Goal: Download file/media

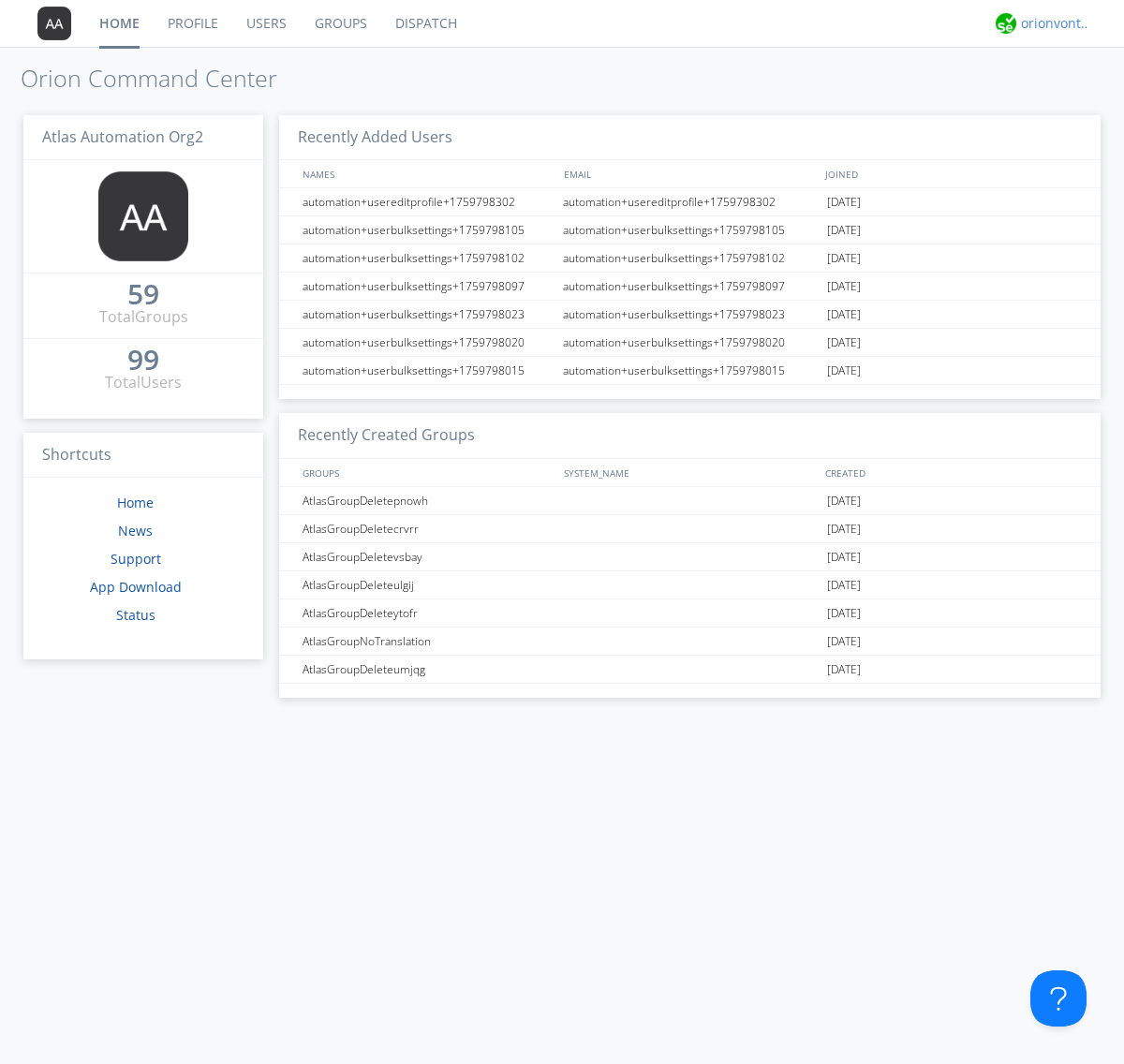
click at [1051, 24] on div "orionvontas+atlas+automation+org2" at bounding box center [1055, 23] width 70 height 19
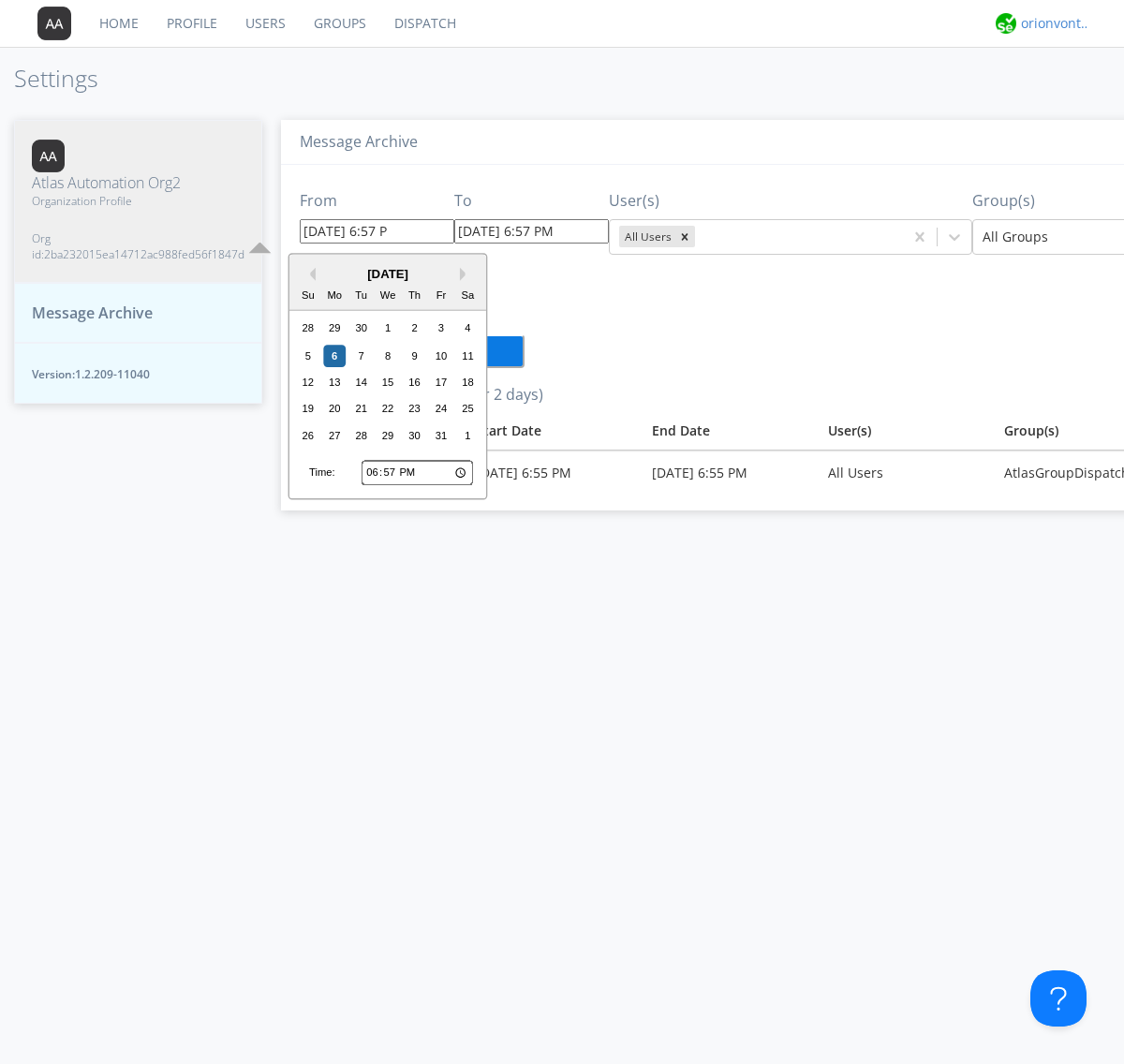
type input "09/29/2025 6:57 PM"
type input "[DATE] 6:57 PM"
type input "09/29/2025 6:57 PM"
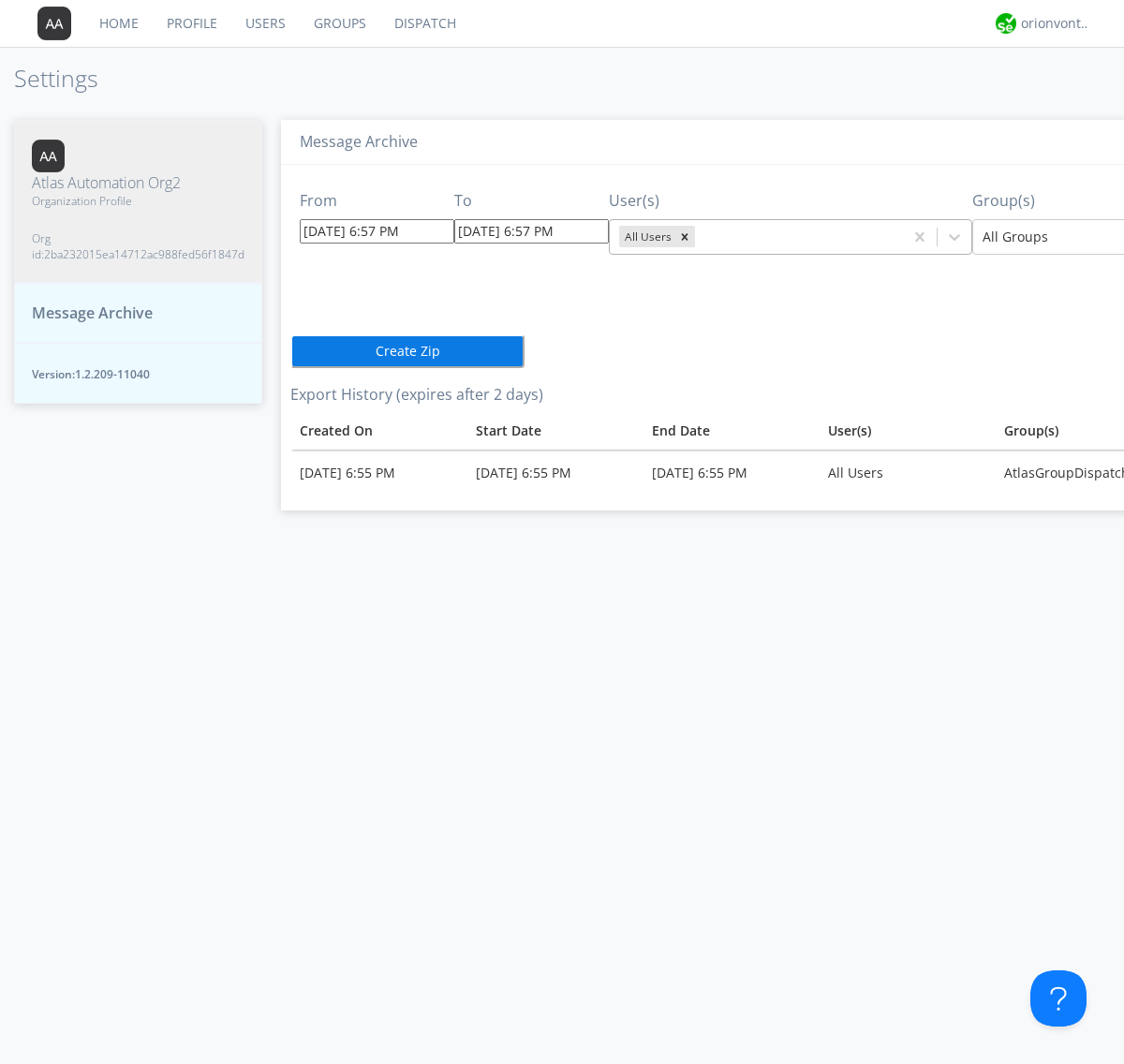
click at [682, 236] on icon "Remove All Users" at bounding box center [685, 236] width 7 height 7
click at [699, 236] on input "text" at bounding box center [701, 237] width 4 height 19
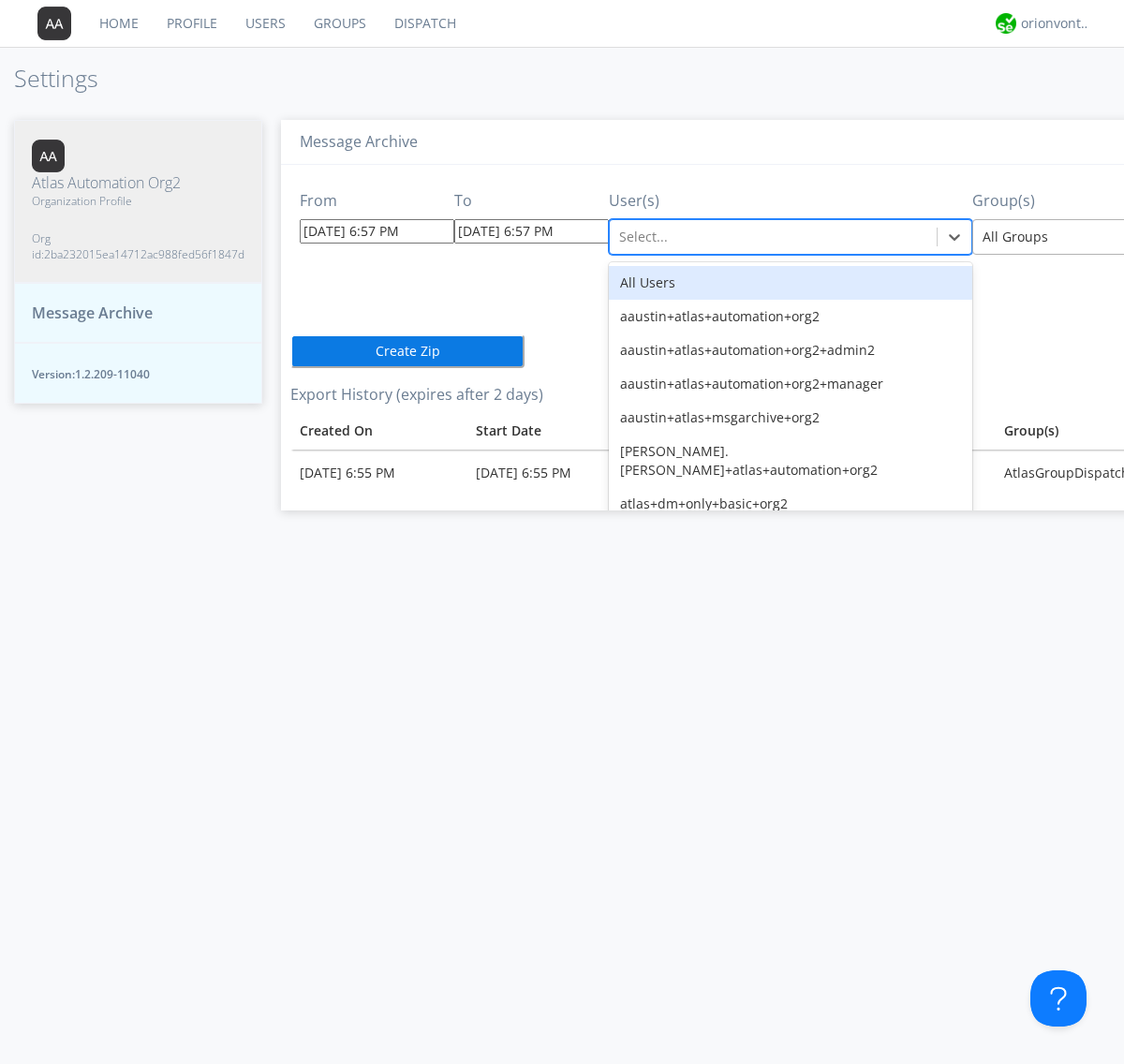
click at [1039, 236] on div at bounding box center [1119, 237] width 274 height 23
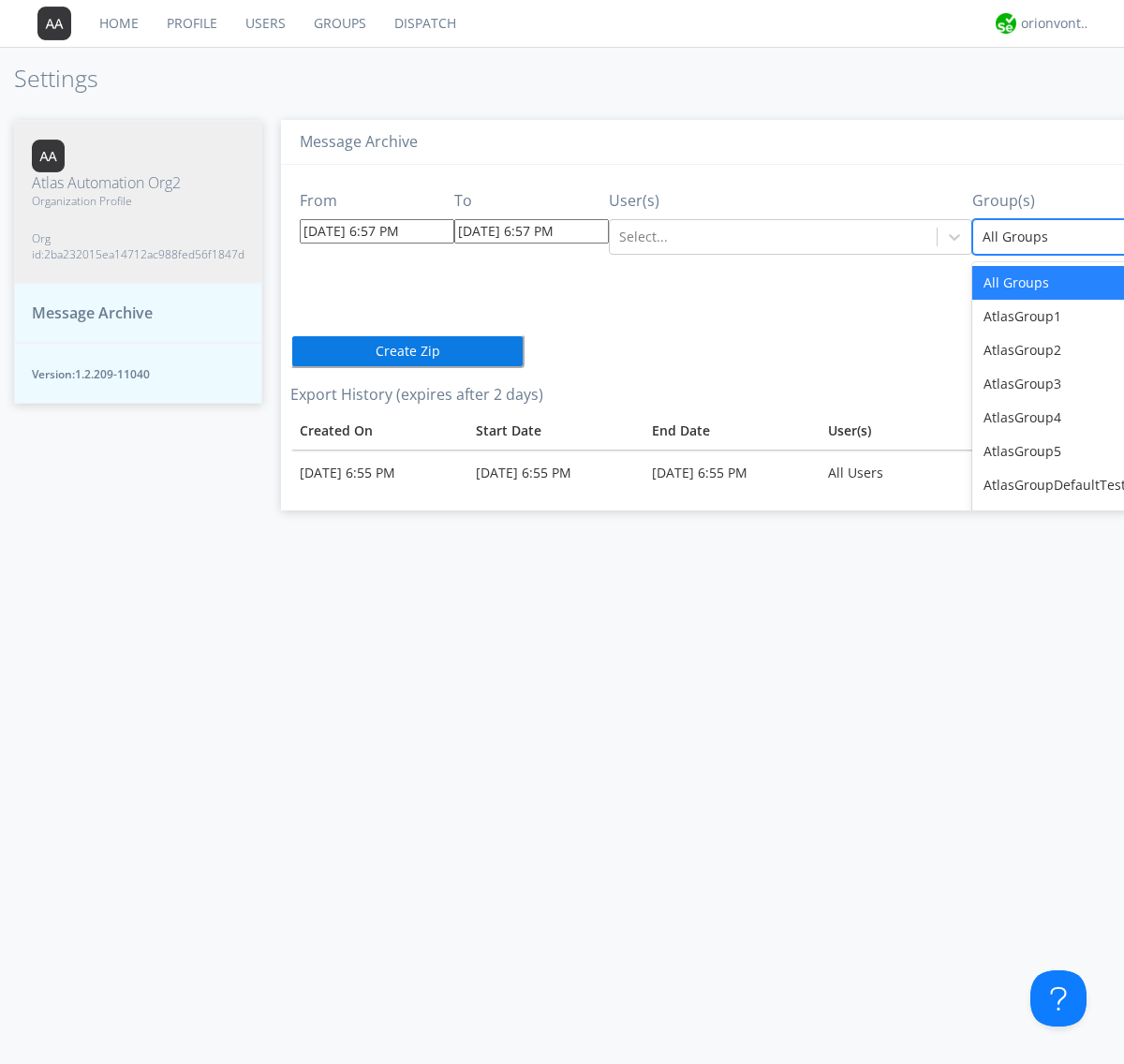
click at [290, 351] on button "Create Zip" at bounding box center [407, 351] width 234 height 33
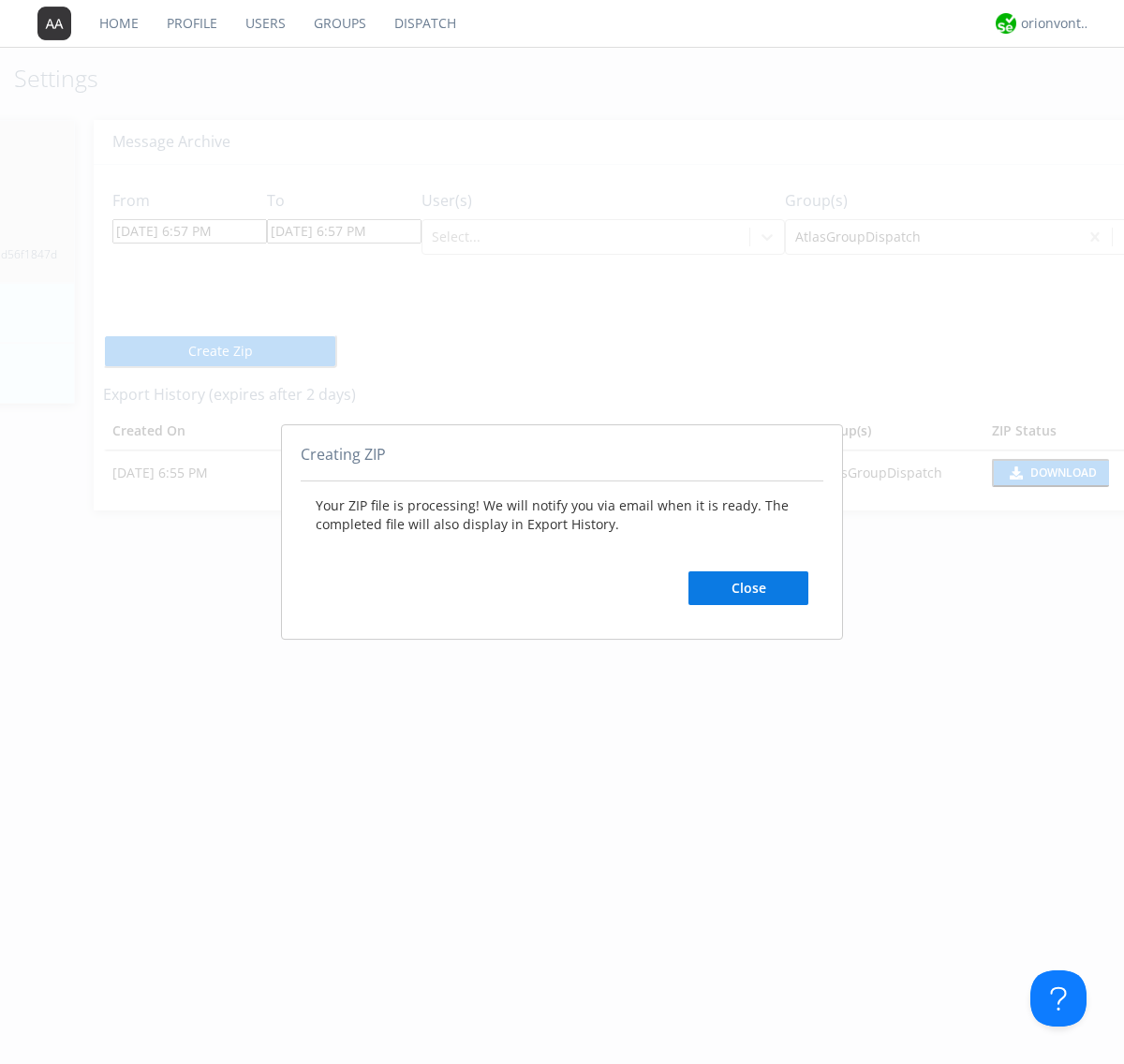
click at [749, 588] on button "Close" at bounding box center [749, 588] width 120 height 33
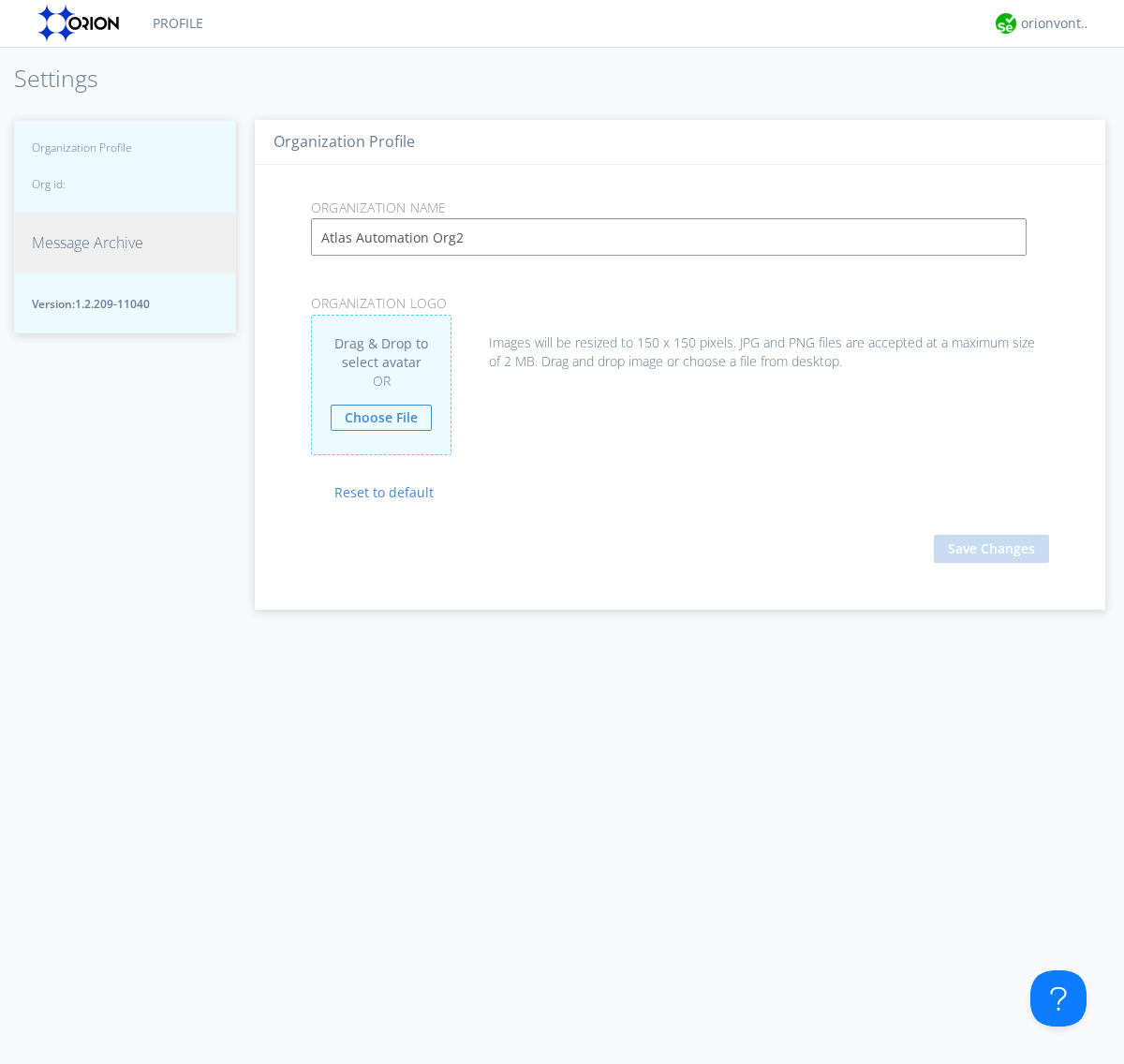
click at [87, 253] on span "Message Archive" at bounding box center [86, 243] width 111 height 22
